Goal: Obtain resource: Download file/media

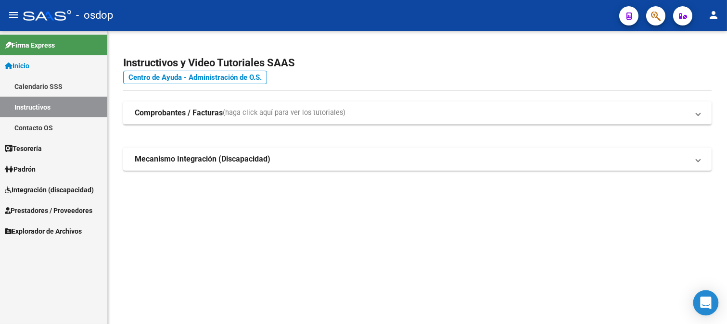
click at [703, 304] on icon "Open Intercom Messenger" at bounding box center [705, 303] width 11 height 13
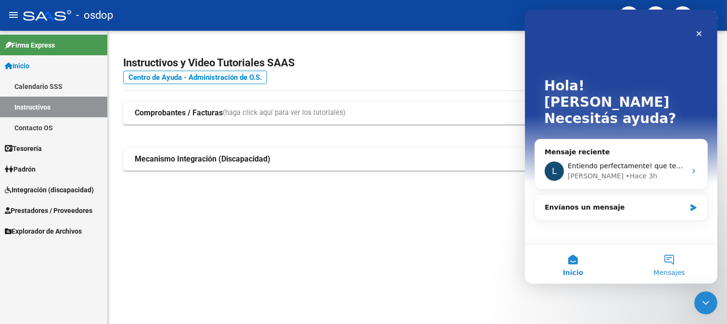
click at [664, 262] on button "Mensajes" at bounding box center [668, 264] width 96 height 38
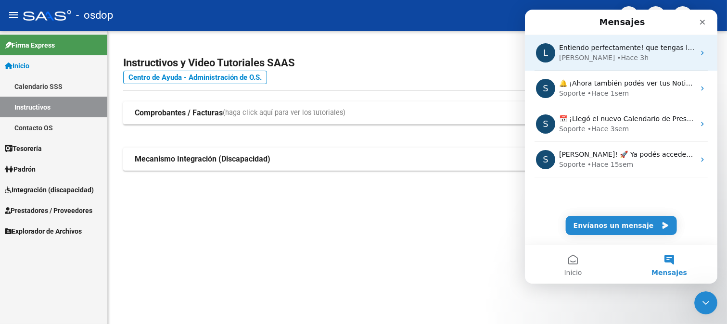
click at [616, 53] on div "• Hace 3h" at bounding box center [632, 58] width 32 height 10
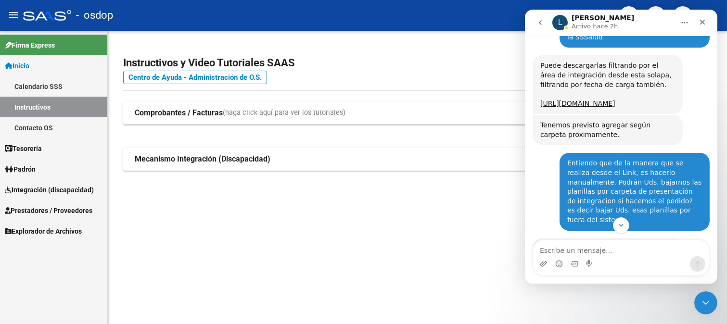
scroll to position [244, 0]
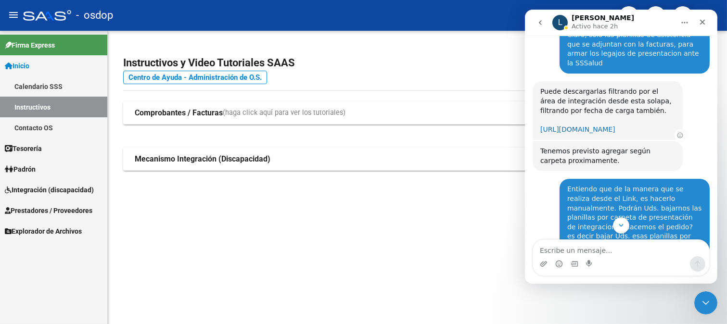
click at [606, 126] on link "[URL][DOMAIN_NAME]" at bounding box center [577, 130] width 75 height 8
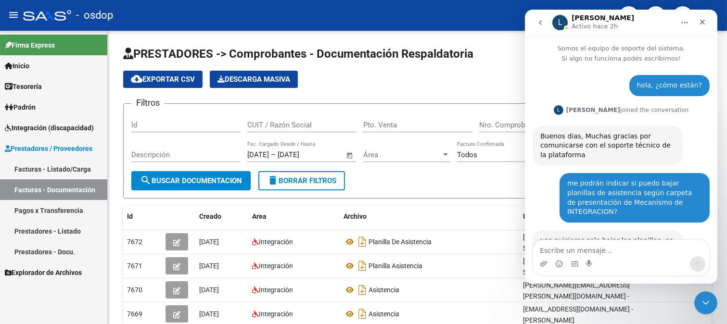
scroll to position [404, 0]
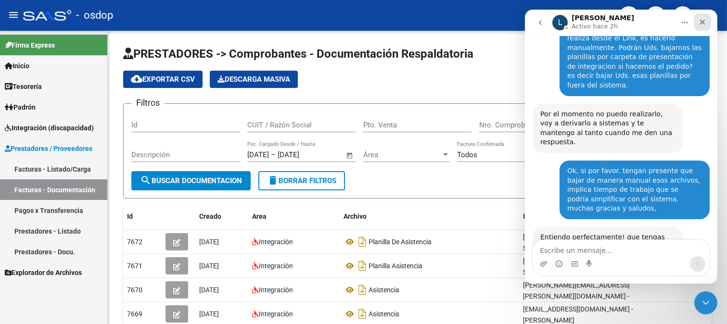
click at [699, 20] on icon "Cerrar" at bounding box center [702, 22] width 8 height 8
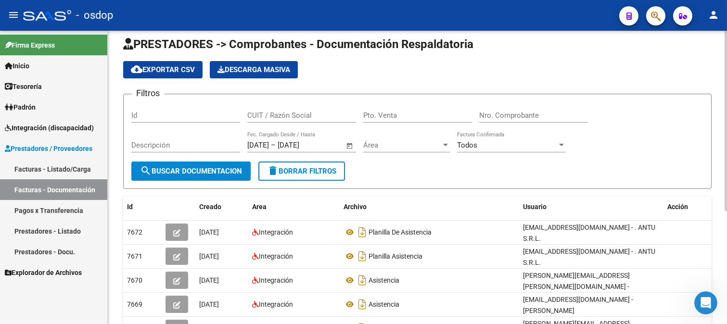
scroll to position [0, 0]
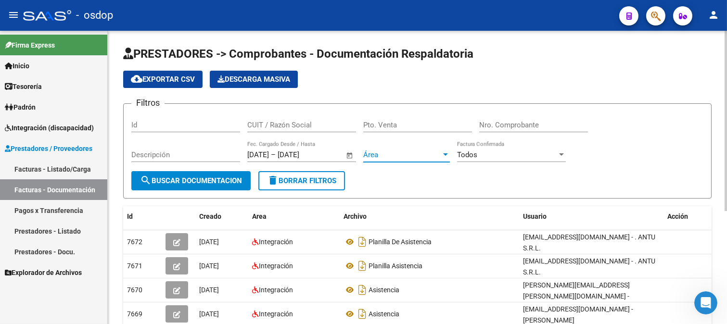
click at [385, 156] on span "Área" at bounding box center [402, 155] width 78 height 9
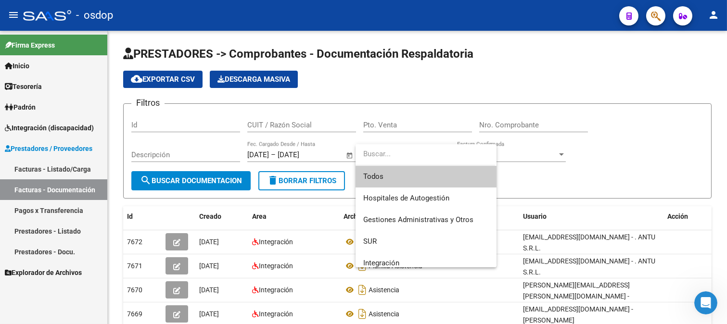
click at [387, 155] on input "dropdown search" at bounding box center [424, 154] width 139 height 22
click at [400, 129] on div at bounding box center [363, 162] width 727 height 324
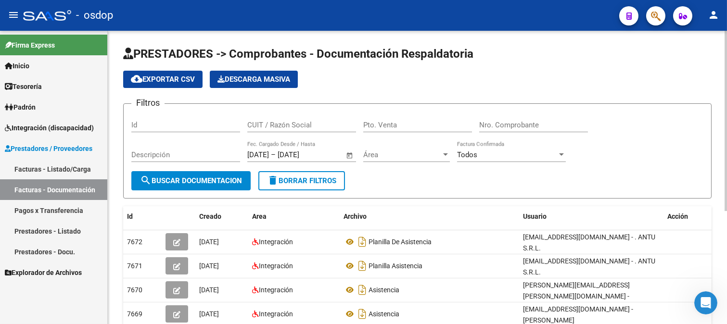
click at [474, 156] on span "Todos" at bounding box center [467, 155] width 20 height 9
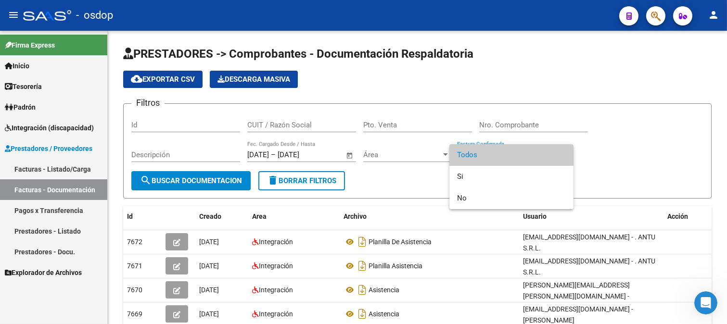
drag, startPoint x: 427, startPoint y: 160, endPoint x: 424, endPoint y: 154, distance: 6.0
click at [427, 159] on div at bounding box center [363, 162] width 727 height 324
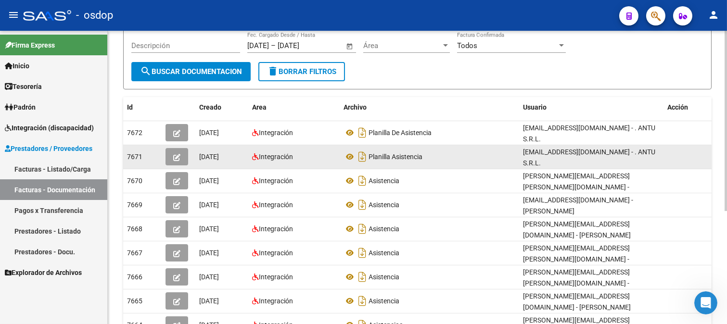
scroll to position [76, 0]
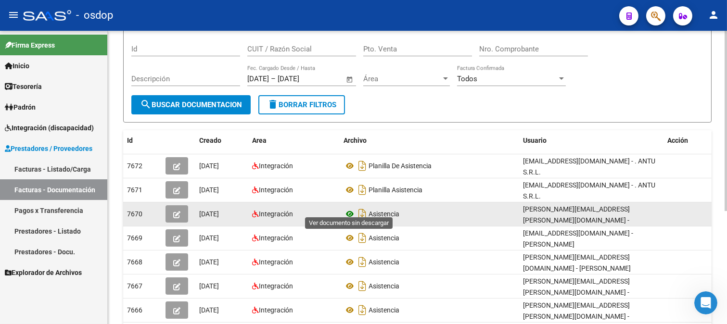
click at [349, 208] on icon at bounding box center [349, 214] width 13 height 12
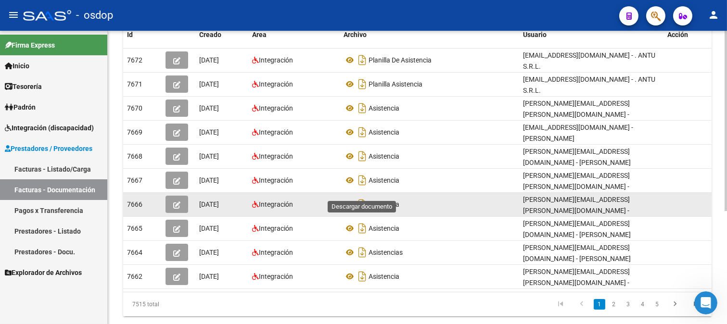
scroll to position [183, 0]
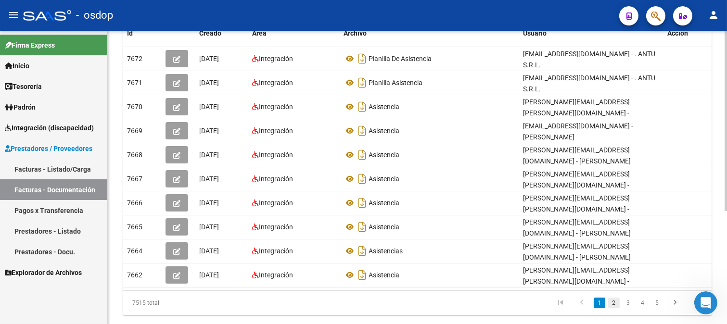
click at [613, 298] on link "2" at bounding box center [614, 303] width 12 height 11
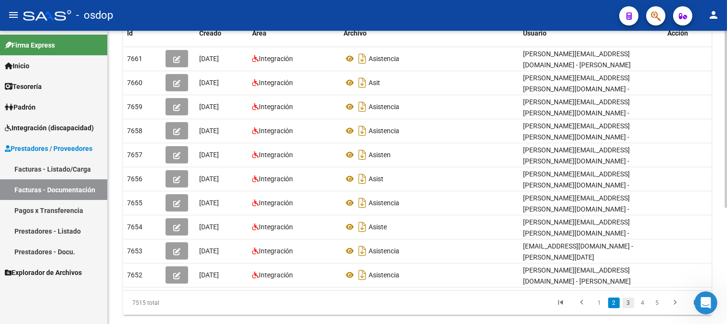
click at [629, 298] on link "3" at bounding box center [628, 303] width 12 height 11
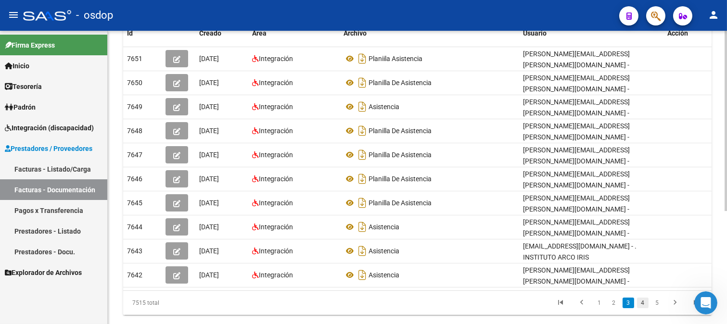
click at [643, 298] on link "4" at bounding box center [643, 303] width 12 height 11
click at [643, 299] on link "5" at bounding box center [643, 303] width 12 height 11
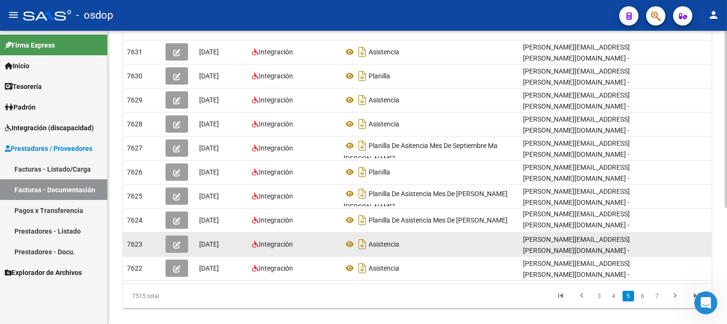
scroll to position [192, 0]
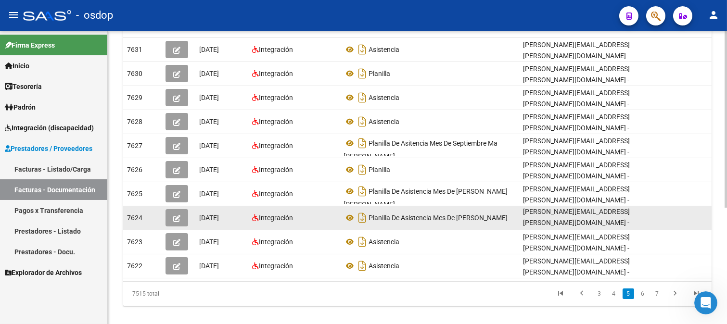
click at [536, 210] on div "mireya.escajadilla@osdop.org.ar - Mireya Escajadilla" at bounding box center [591, 218] width 137 height 20
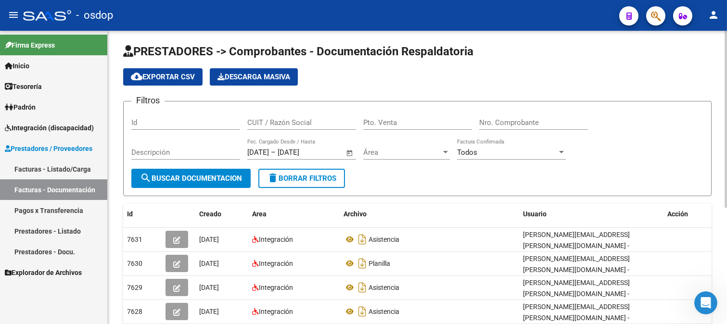
scroll to position [0, 0]
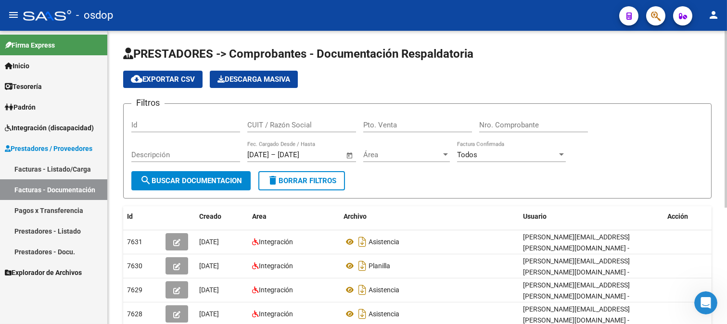
click at [266, 82] on span "Descarga Masiva" at bounding box center [253, 79] width 73 height 9
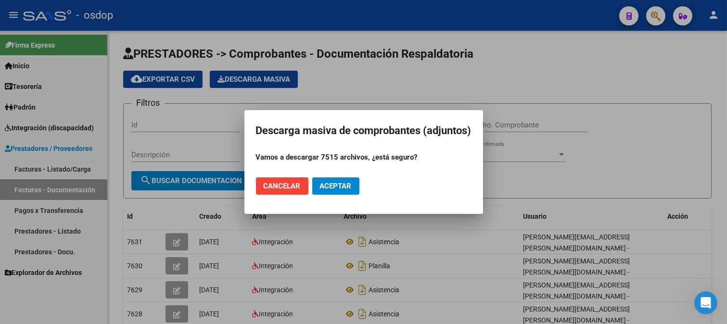
click at [277, 187] on span "Cancelar" at bounding box center [282, 186] width 37 height 9
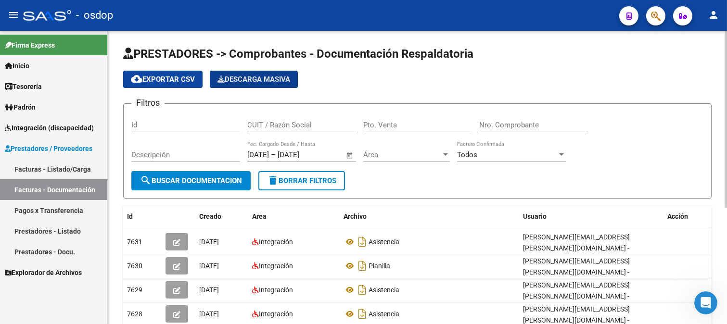
click at [475, 157] on span "Todos" at bounding box center [467, 155] width 20 height 9
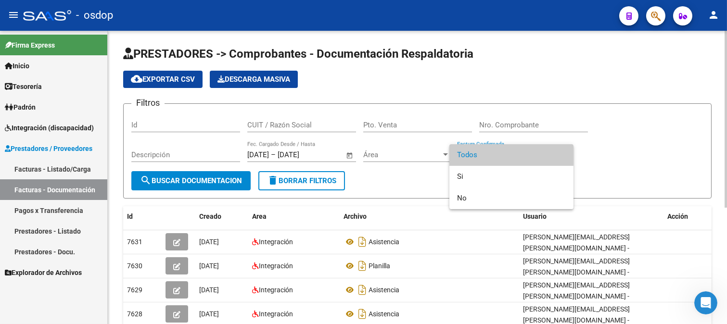
click at [475, 157] on span "Todos" at bounding box center [511, 155] width 109 height 22
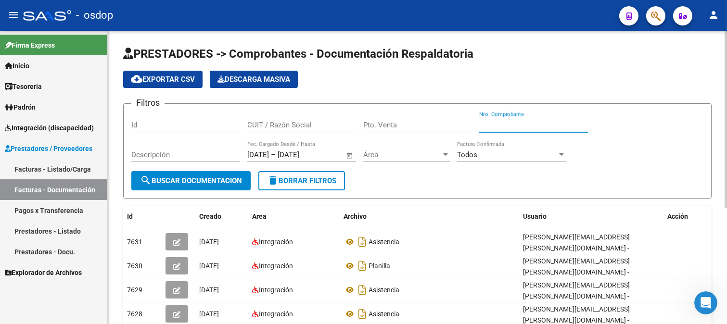
click at [489, 127] on input "Nro. Comprobante" at bounding box center [533, 125] width 109 height 9
click at [407, 125] on input "Pto. Venta" at bounding box center [417, 125] width 109 height 9
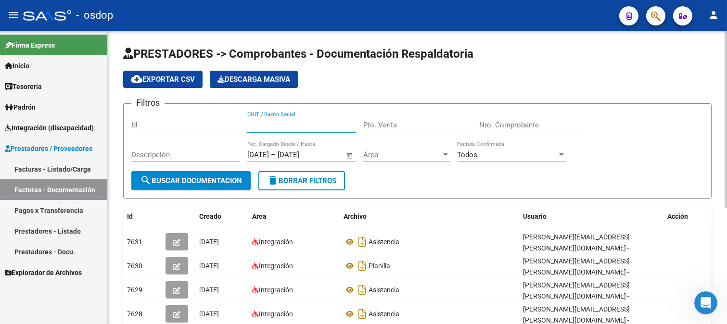
click at [268, 126] on input "CUIT / Razón Social" at bounding box center [301, 125] width 109 height 9
click at [271, 126] on input "CUIT / Razón Social" at bounding box center [301, 125] width 109 height 9
click at [198, 152] on input "Descripción" at bounding box center [185, 155] width 109 height 9
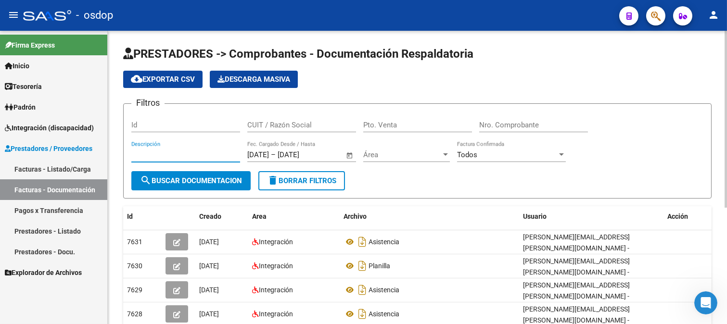
click at [198, 152] on input "Descripción" at bounding box center [185, 155] width 109 height 9
click at [199, 130] on div "Id" at bounding box center [185, 122] width 109 height 21
drag, startPoint x: 272, startPoint y: 127, endPoint x: 280, endPoint y: 127, distance: 7.7
click at [273, 127] on input "CUIT / Razón Social" at bounding box center [301, 125] width 109 height 9
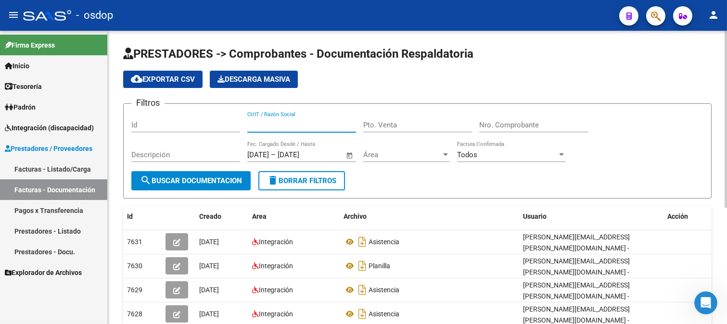
click at [285, 76] on span "Descarga Masiva" at bounding box center [253, 79] width 73 height 9
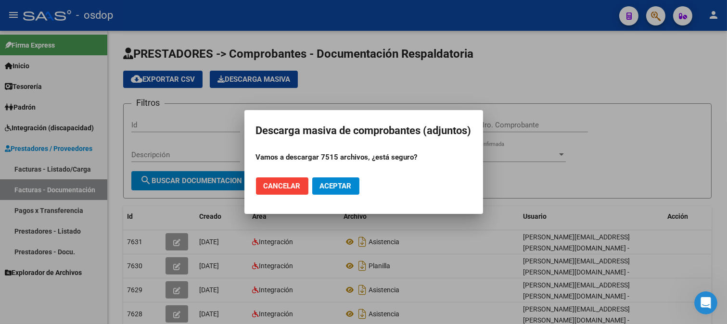
click at [429, 178] on mat-dialog-actions "Cancelar Aceptar" at bounding box center [363, 186] width 215 height 33
click at [285, 184] on span "Cancelar" at bounding box center [282, 186] width 37 height 9
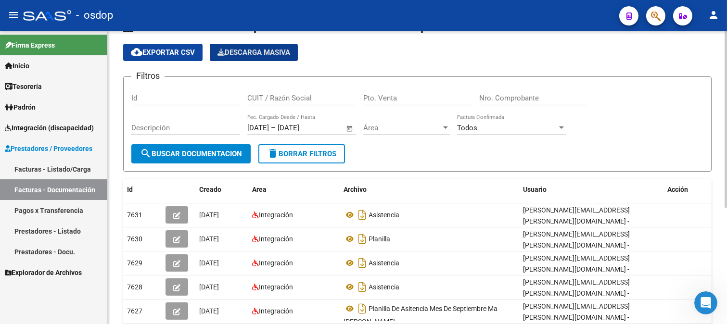
scroll to position [53, 0]
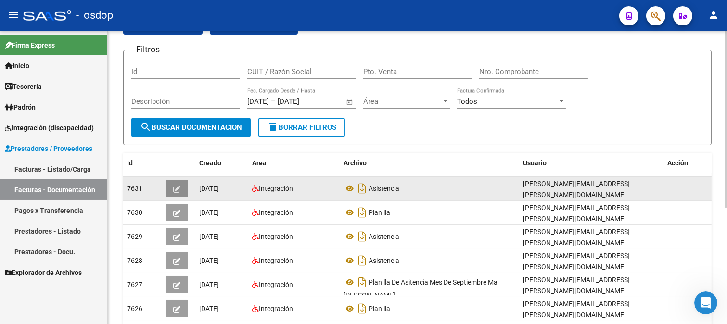
click at [177, 184] on span "button" at bounding box center [176, 188] width 7 height 9
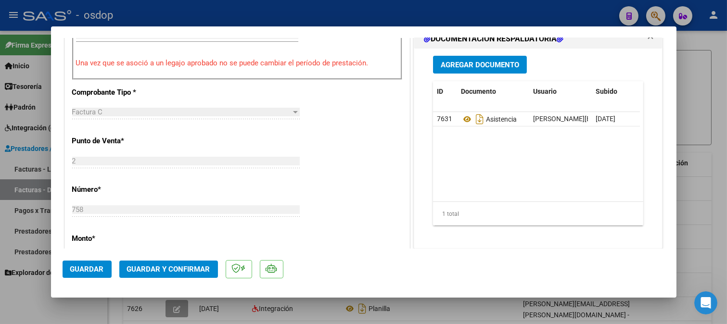
scroll to position [296, 0]
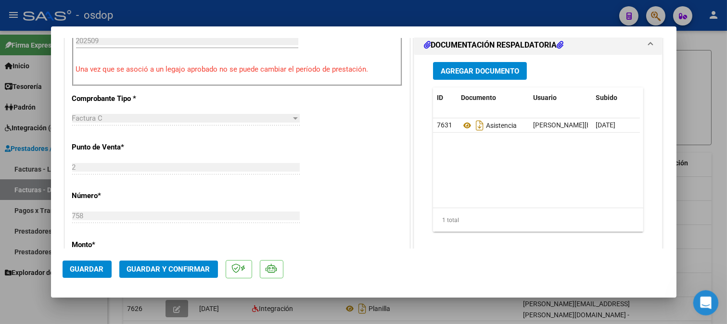
click at [706, 297] on icon "Abrir Intercom Messenger" at bounding box center [704, 302] width 16 height 16
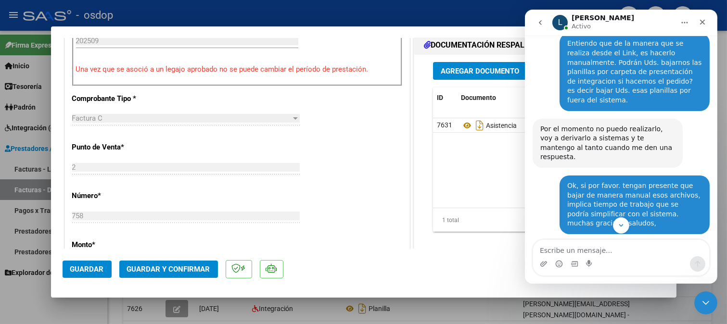
scroll to position [404, 0]
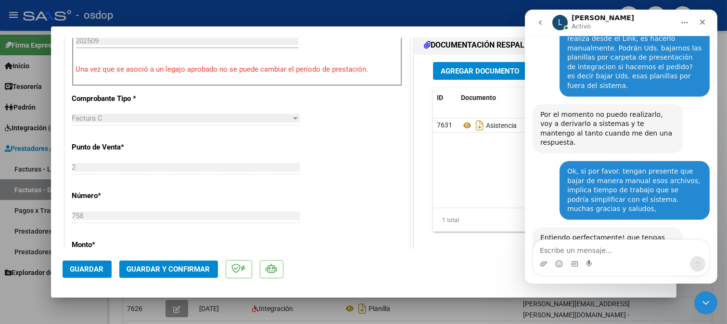
click at [372, 143] on div "CUIT * 23-31769982-4 Ingresar CUIT ANALISIS PRESTADOR FUNES VILLER MARIA BELEN …" at bounding box center [237, 233] width 344 height 774
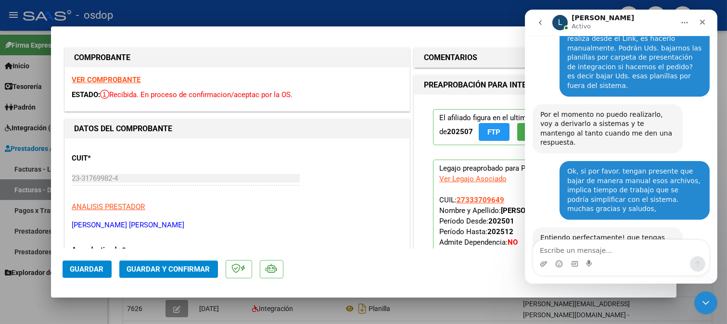
scroll to position [0, 0]
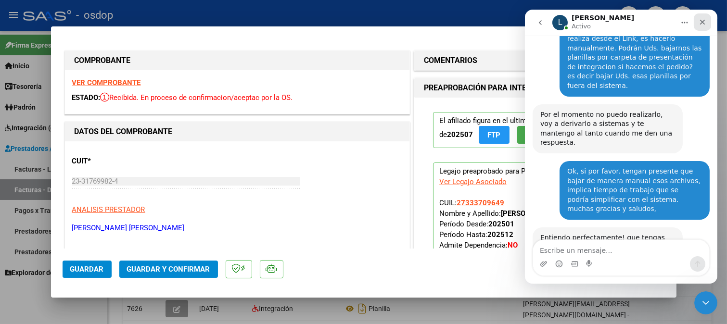
click at [703, 20] on icon "Cerrar" at bounding box center [702, 22] width 8 height 8
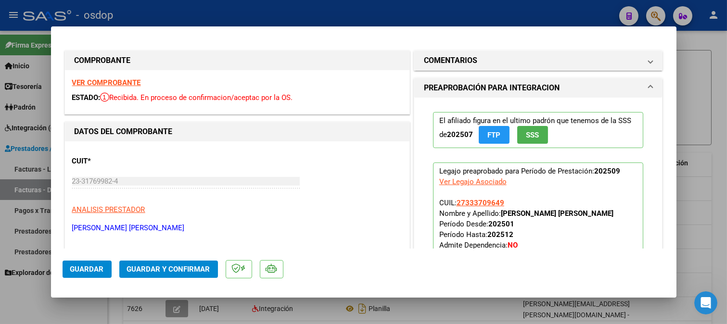
click at [364, 49] on div "COMPROBANTE VER COMPROBANTE ESTADO: Recibida. En proceso de confirmacion/acepta…" at bounding box center [237, 83] width 349 height 68
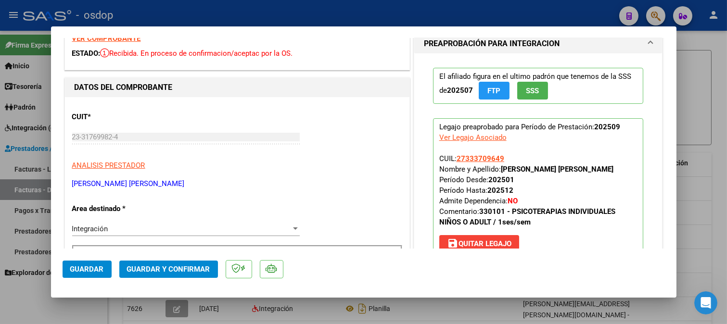
scroll to position [29, 0]
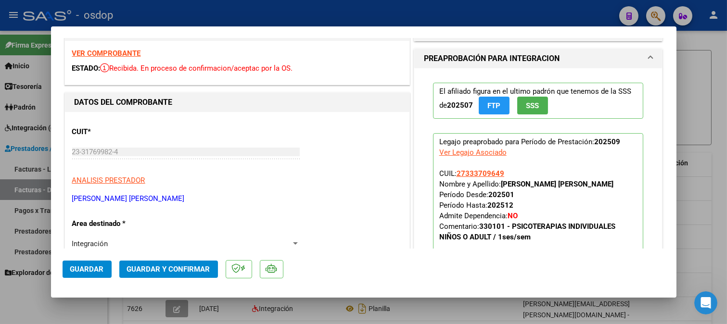
click at [696, 81] on div at bounding box center [363, 162] width 727 height 324
type input "$ 0,00"
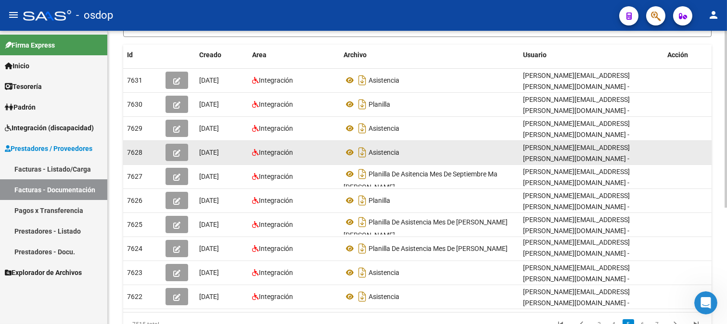
scroll to position [192, 0]
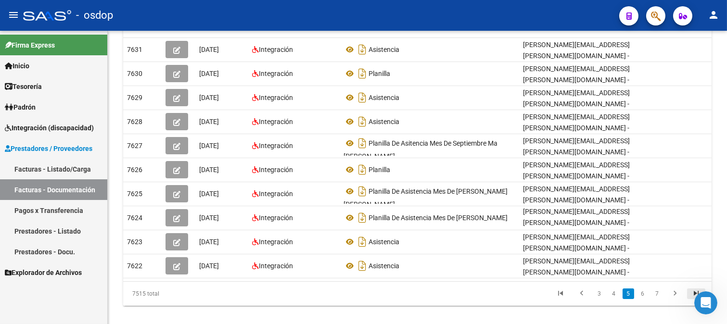
click at [695, 289] on icon "go to last page" at bounding box center [696, 295] width 13 height 12
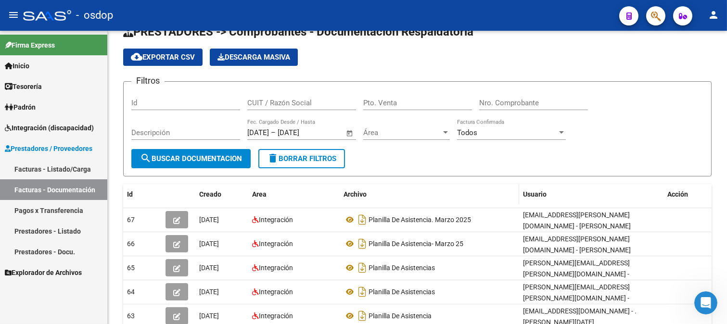
scroll to position [0, 0]
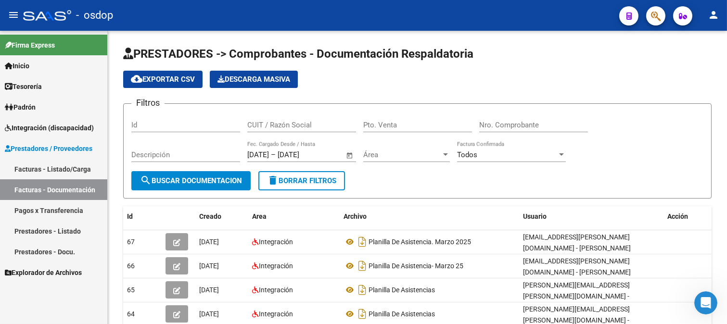
click at [261, 77] on span "Descarga Masiva" at bounding box center [253, 79] width 73 height 9
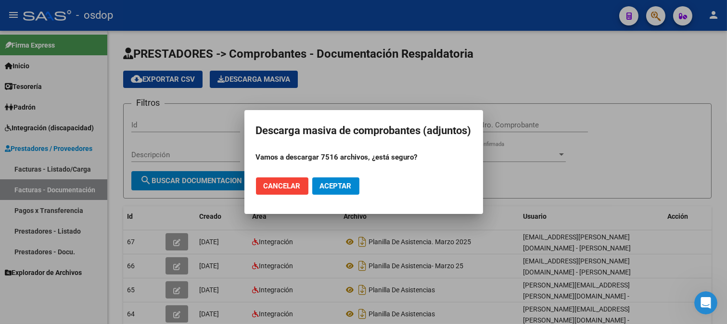
click at [499, 91] on div at bounding box center [363, 162] width 727 height 324
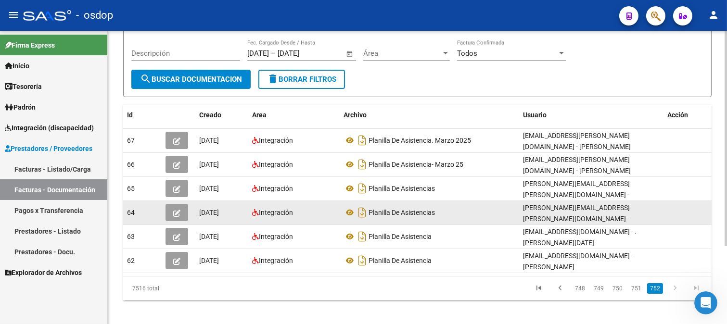
scroll to position [106, 0]
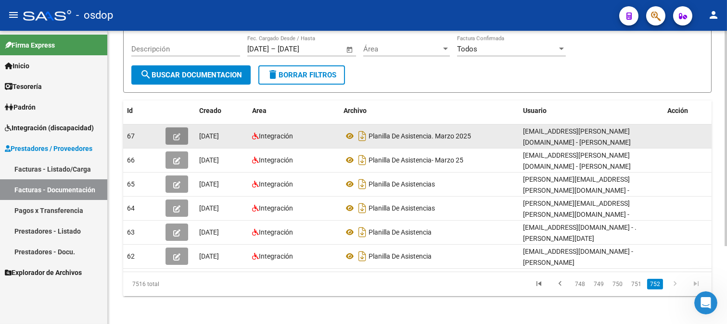
click at [172, 133] on button "button" at bounding box center [176, 135] width 23 height 17
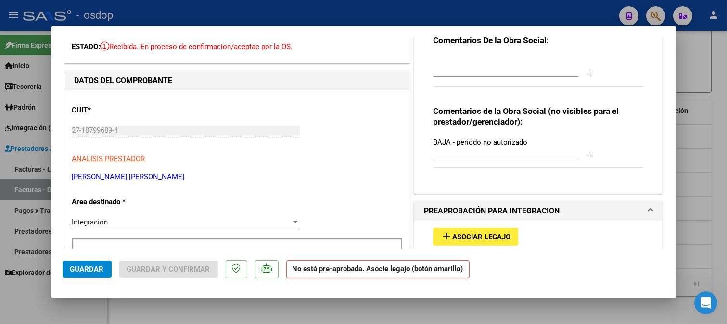
scroll to position [0, 0]
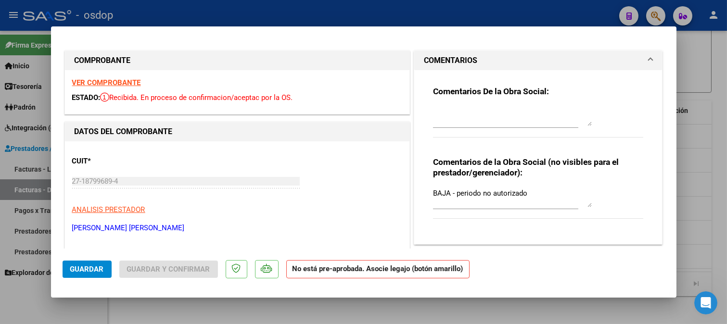
click at [377, 32] on mat-dialog-container "COMPROBANTE VER COMPROBANTE ESTADO: Recibida. En proceso de confirmacion/acepta…" at bounding box center [363, 162] width 625 height 272
drag, startPoint x: 609, startPoint y: 30, endPoint x: 632, endPoint y: 29, distance: 22.6
click at [616, 30] on mat-dialog-container "COMPROBANTE VER COMPROBANTE ESTADO: Recibida. En proceso de confirmacion/acepta…" at bounding box center [363, 162] width 625 height 272
drag, startPoint x: 632, startPoint y: 29, endPoint x: 651, endPoint y: 34, distance: 19.7
click at [633, 29] on mat-dialog-container "COMPROBANTE VER COMPROBANTE ESTADO: Recibida. En proceso de confirmacion/acepta…" at bounding box center [363, 162] width 625 height 272
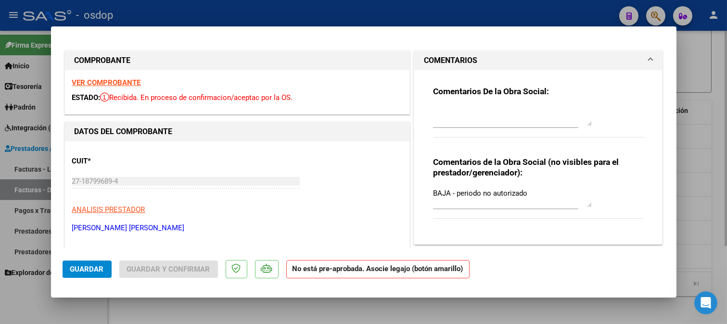
click at [698, 68] on div at bounding box center [363, 162] width 727 height 324
type input "$ 0,00"
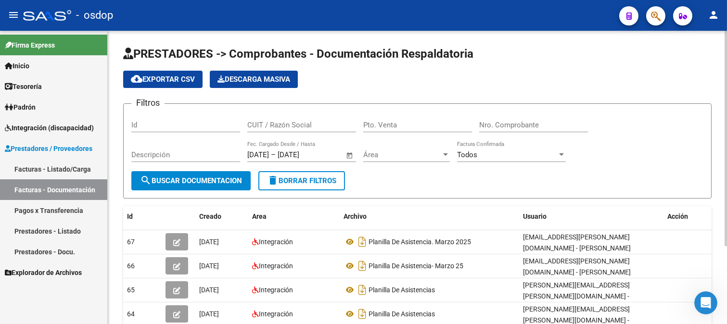
click at [391, 157] on span "Área" at bounding box center [402, 155] width 78 height 9
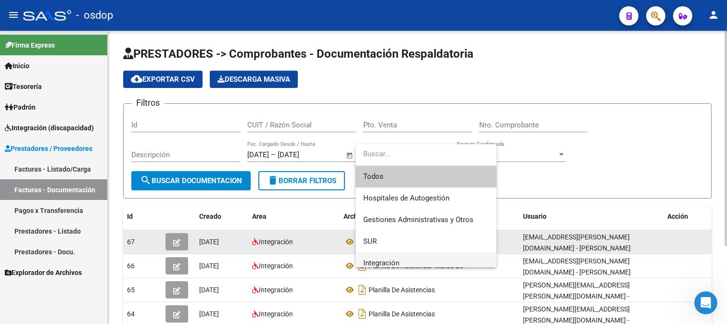
click at [414, 253] on span "Integración" at bounding box center [426, 264] width 126 height 22
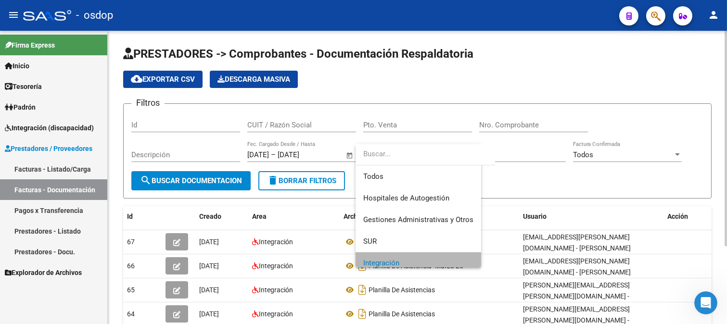
scroll to position [7, 0]
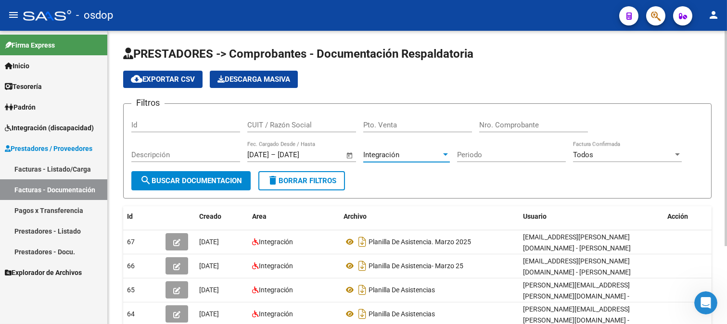
click at [415, 154] on div "Integración" at bounding box center [402, 155] width 78 height 9
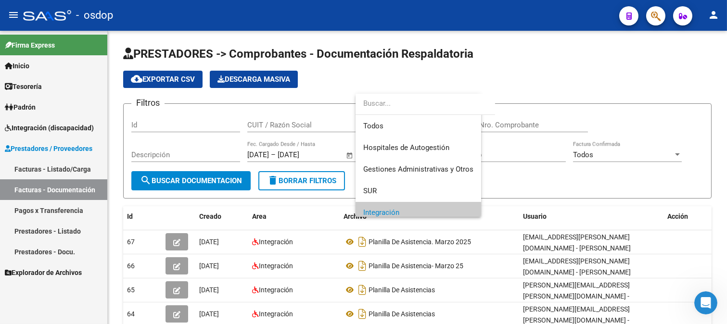
scroll to position [58, 0]
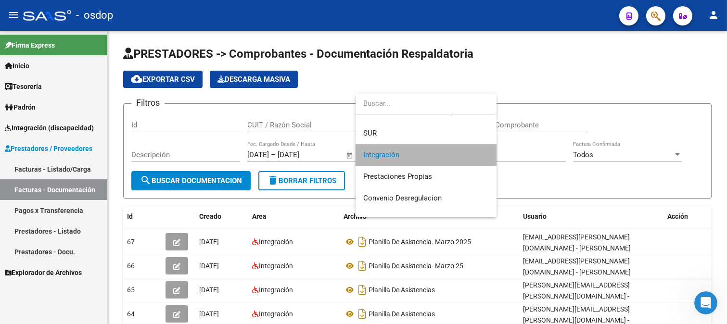
click at [424, 158] on span "Integración" at bounding box center [426, 155] width 126 height 22
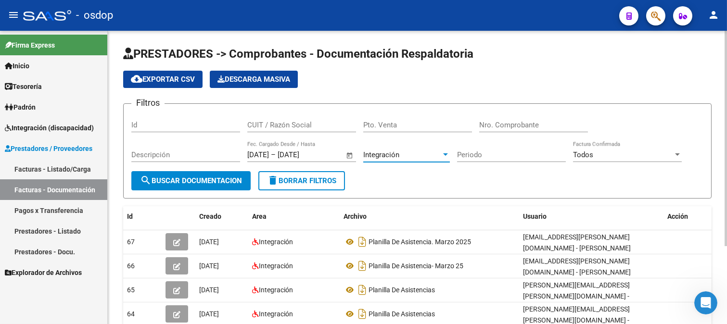
click at [423, 158] on div "Integración" at bounding box center [402, 155] width 78 height 9
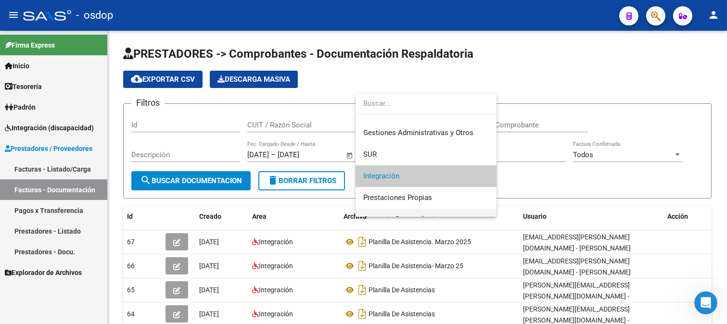
scroll to position [53, 0]
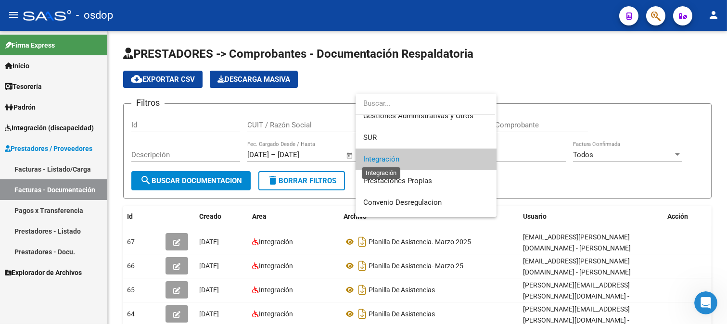
click at [390, 160] on span "Integración" at bounding box center [381, 159] width 36 height 9
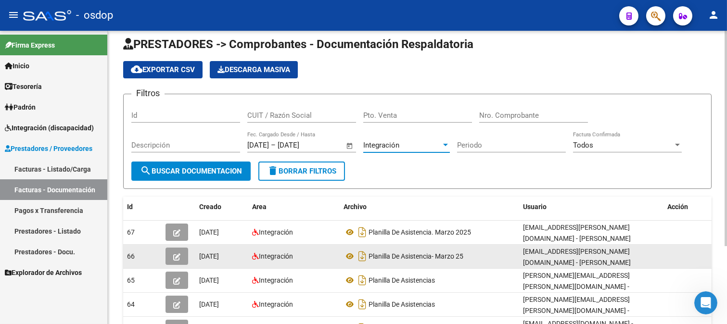
scroll to position [0, 0]
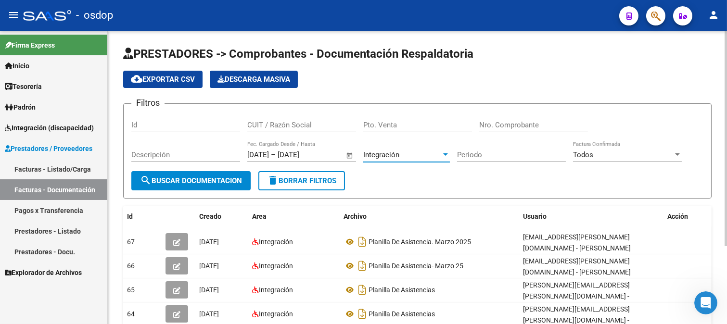
click at [427, 156] on div "Integración" at bounding box center [402, 155] width 78 height 9
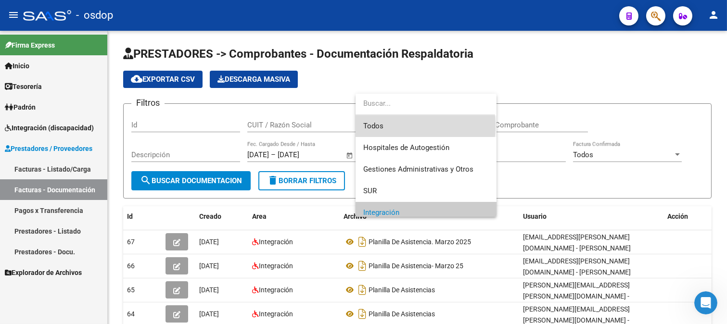
drag, startPoint x: 402, startPoint y: 126, endPoint x: 422, endPoint y: 142, distance: 26.0
click at [403, 126] on span "Todos" at bounding box center [426, 126] width 126 height 22
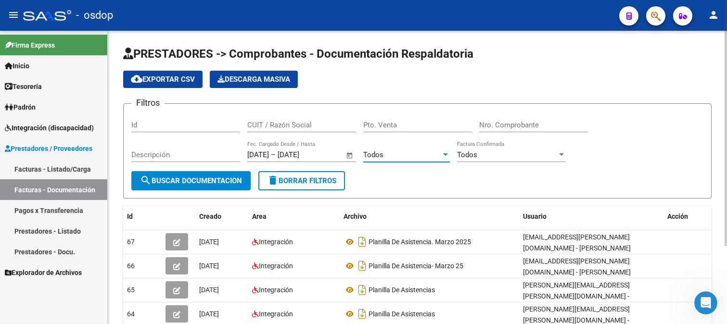
click at [392, 156] on div "Todos" at bounding box center [402, 155] width 78 height 9
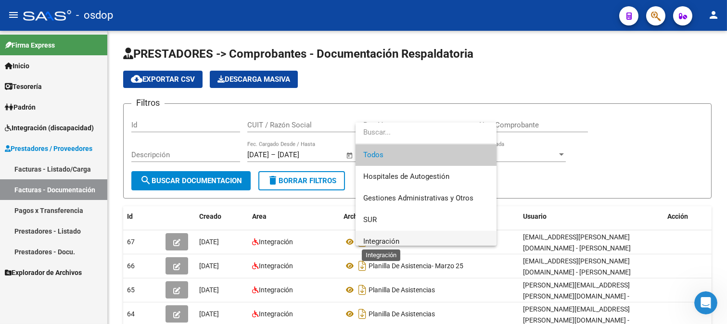
click at [396, 241] on span "Integración" at bounding box center [381, 241] width 36 height 9
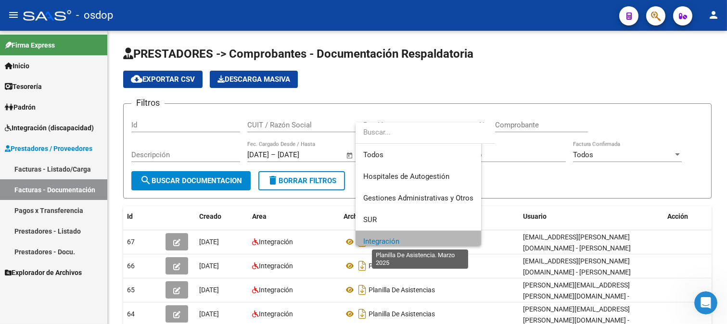
scroll to position [7, 0]
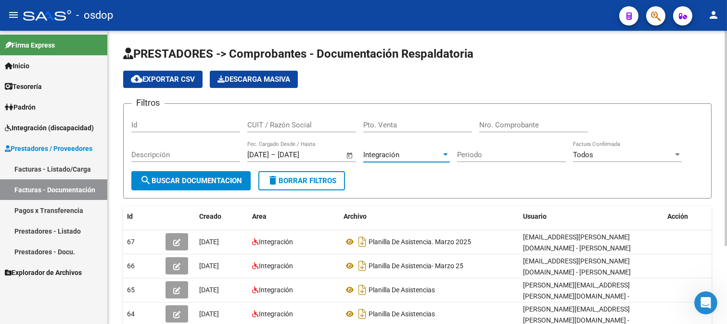
click at [468, 156] on input "Periodo" at bounding box center [511, 155] width 109 height 9
click at [287, 80] on span "Descarga Masiva" at bounding box center [253, 79] width 73 height 9
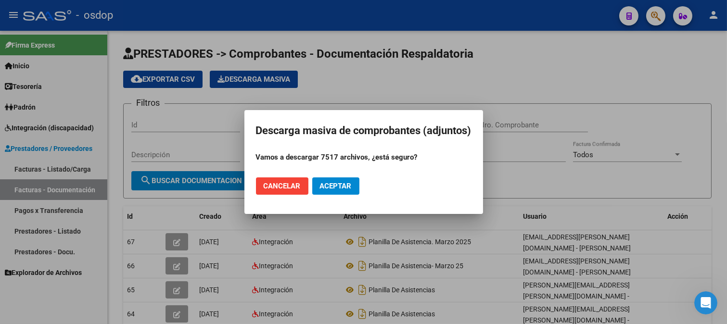
click at [279, 185] on span "Cancelar" at bounding box center [282, 186] width 37 height 9
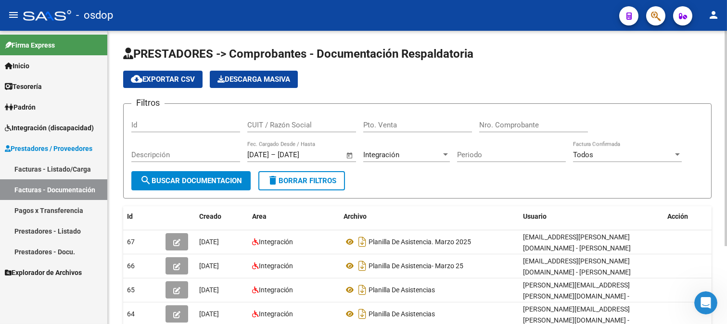
click at [468, 119] on div "Pto. Venta" at bounding box center [417, 122] width 109 height 21
